Goal: Task Accomplishment & Management: Complete application form

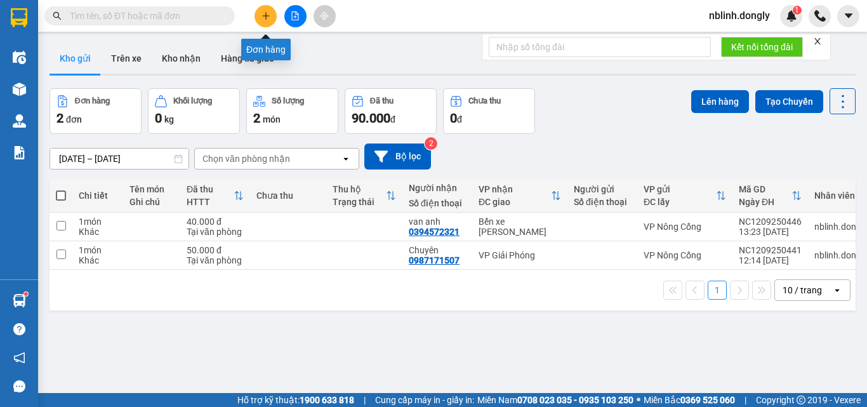
click at [267, 14] on icon "plus" at bounding box center [265, 15] width 9 height 9
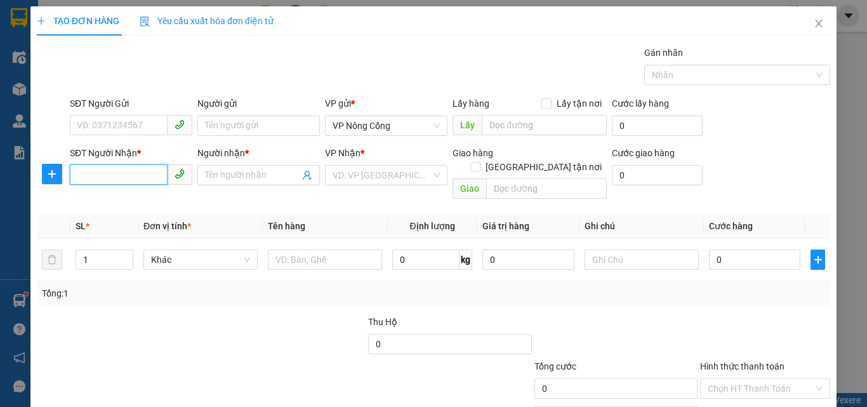
click at [111, 176] on input "SĐT Người Nhận *" at bounding box center [119, 174] width 98 height 20
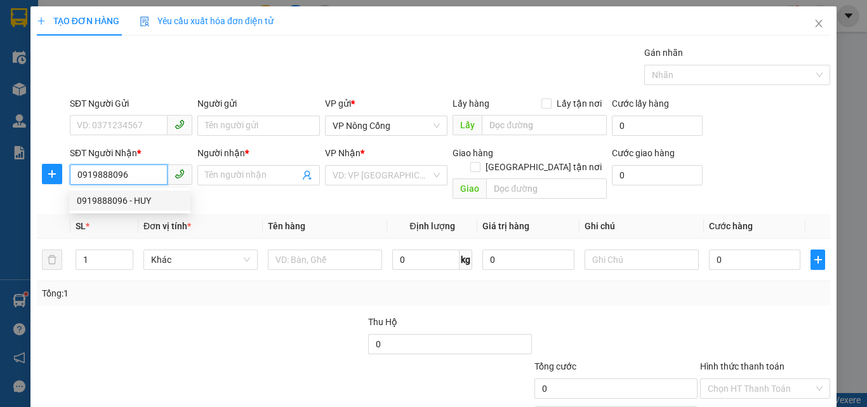
type input "0919888096"
click at [260, 164] on div "Người nhận *" at bounding box center [258, 155] width 122 height 19
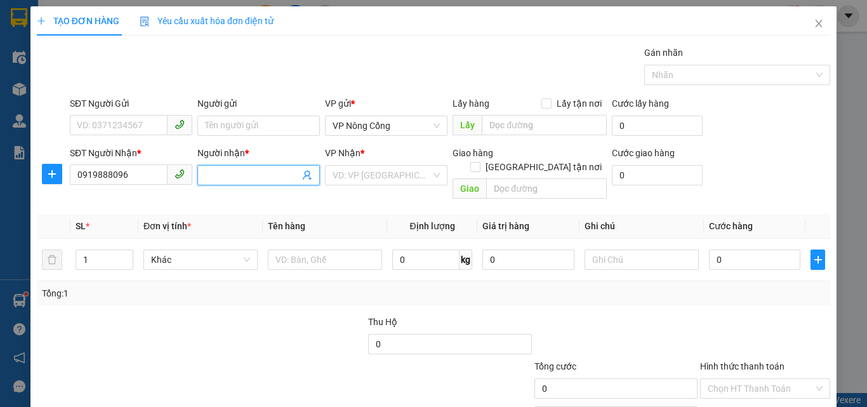
click at [226, 178] on input "Người nhận *" at bounding box center [252, 175] width 95 height 14
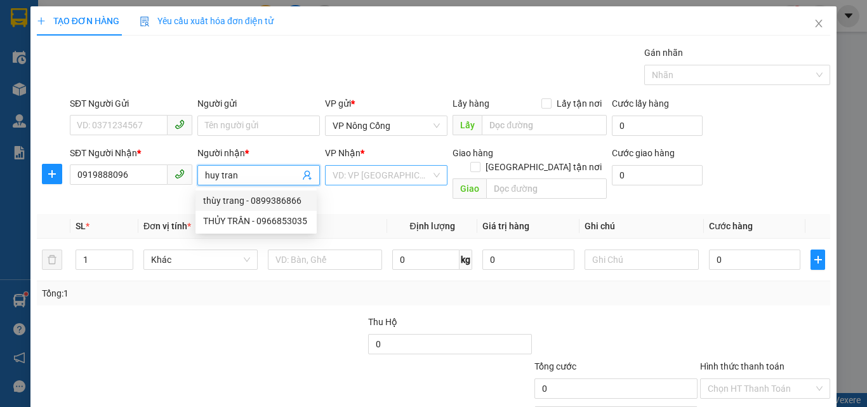
type input "huy tran"
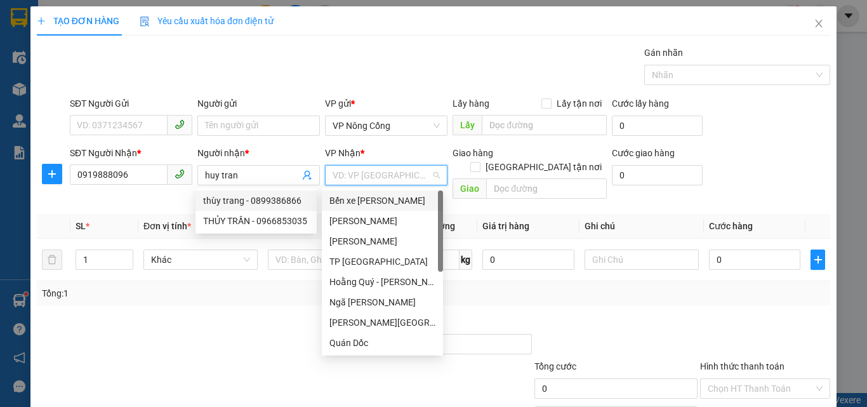
click at [374, 172] on input "search" at bounding box center [381, 175] width 98 height 19
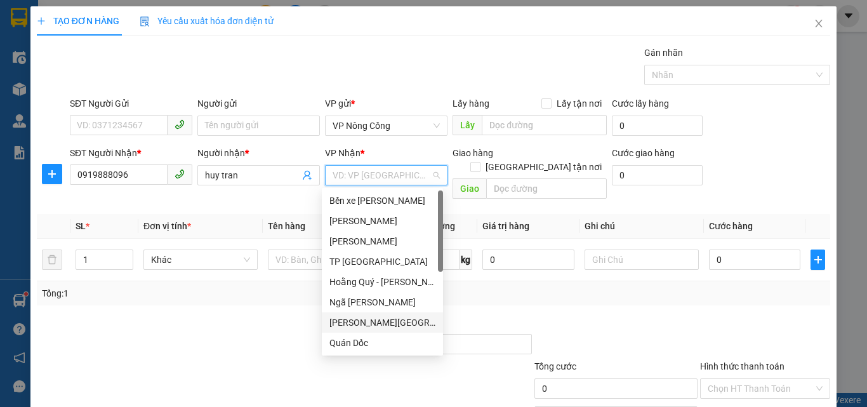
scroll to position [178, 0]
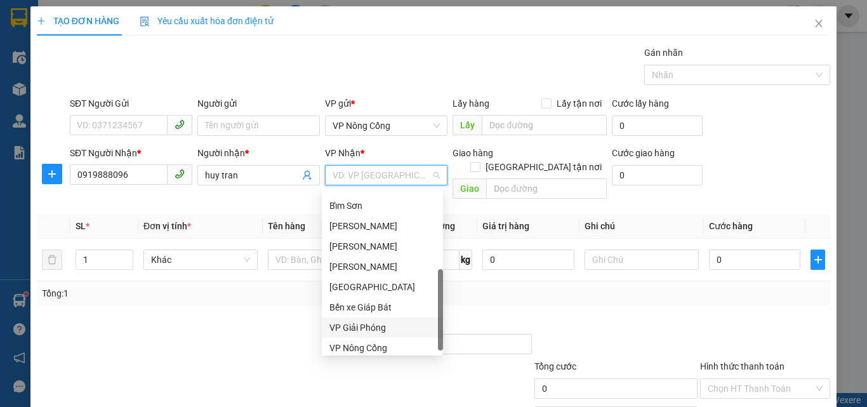
click at [374, 330] on div "VP Giải Phóng" at bounding box center [382, 327] width 106 height 14
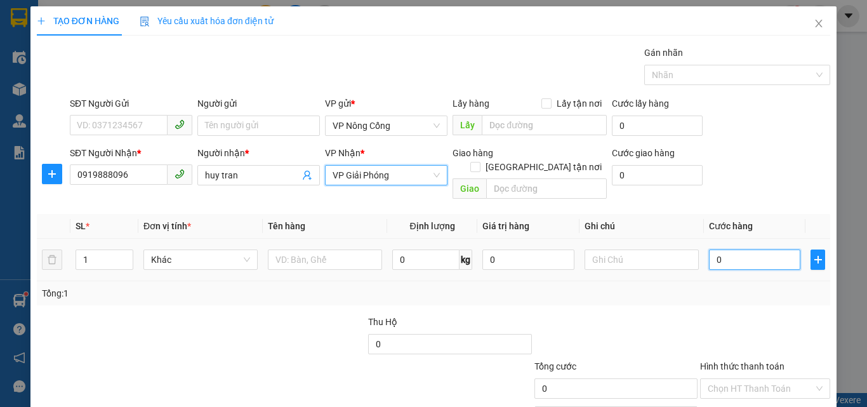
click at [750, 249] on input "0" at bounding box center [754, 259] width 91 height 20
type input "4"
type input "40"
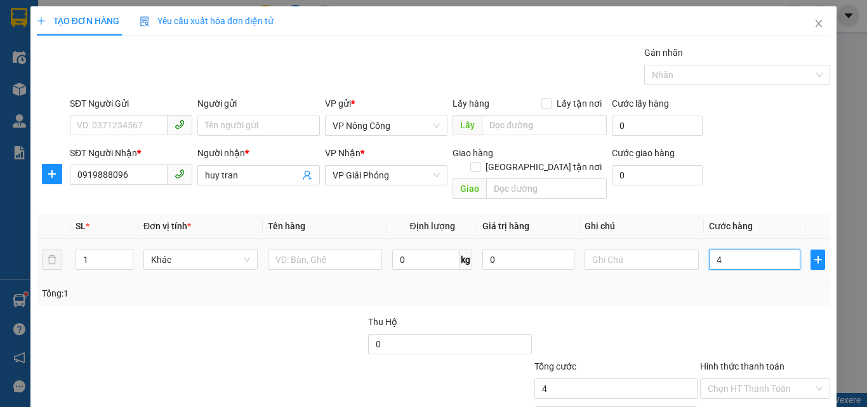
type input "40"
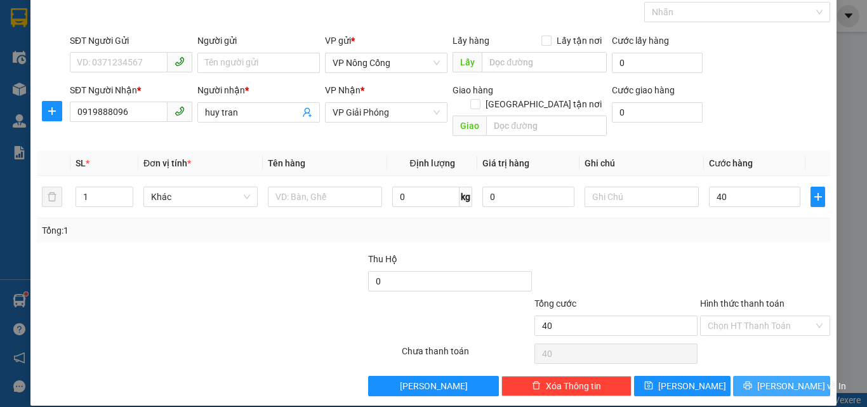
type input "40.000"
click at [769, 379] on span "[PERSON_NAME] và In" at bounding box center [801, 386] width 89 height 14
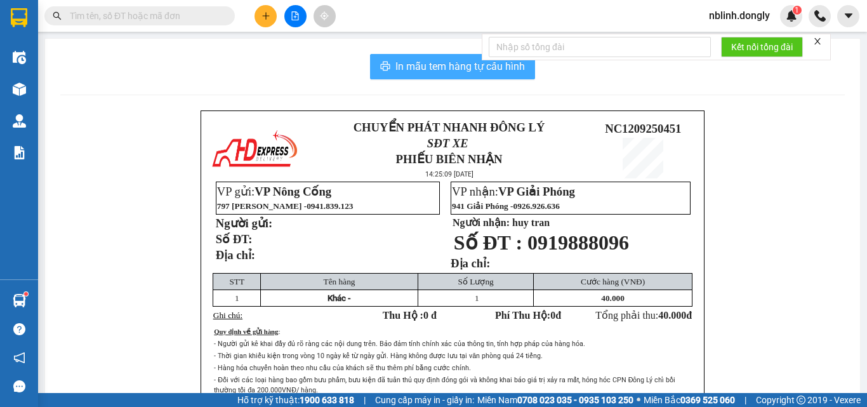
click at [447, 67] on span "In mẫu tem hàng tự cấu hình" at bounding box center [459, 66] width 129 height 16
